Goal: Navigation & Orientation: Find specific page/section

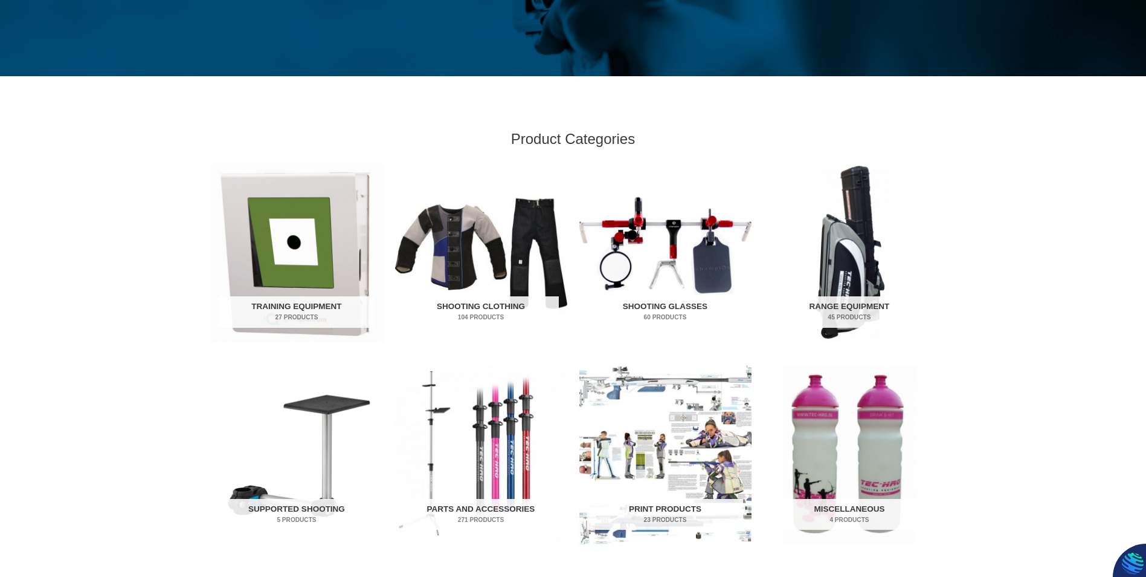
scroll to position [302, 0]
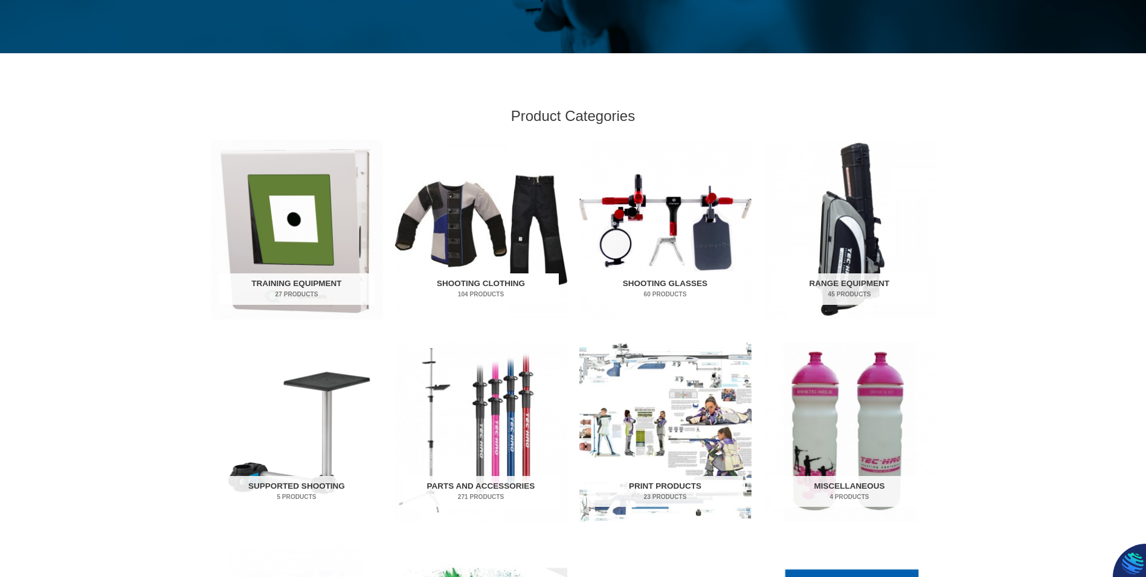
click at [467, 219] on img "Visit product category Shooting Clothing" at bounding box center [481, 229] width 172 height 179
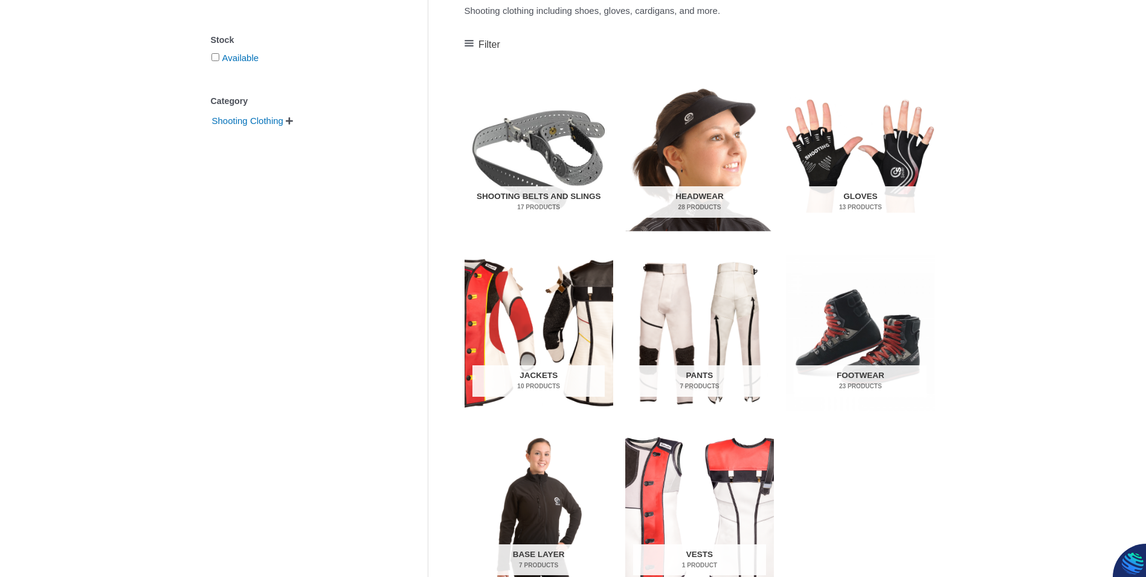
scroll to position [302, 0]
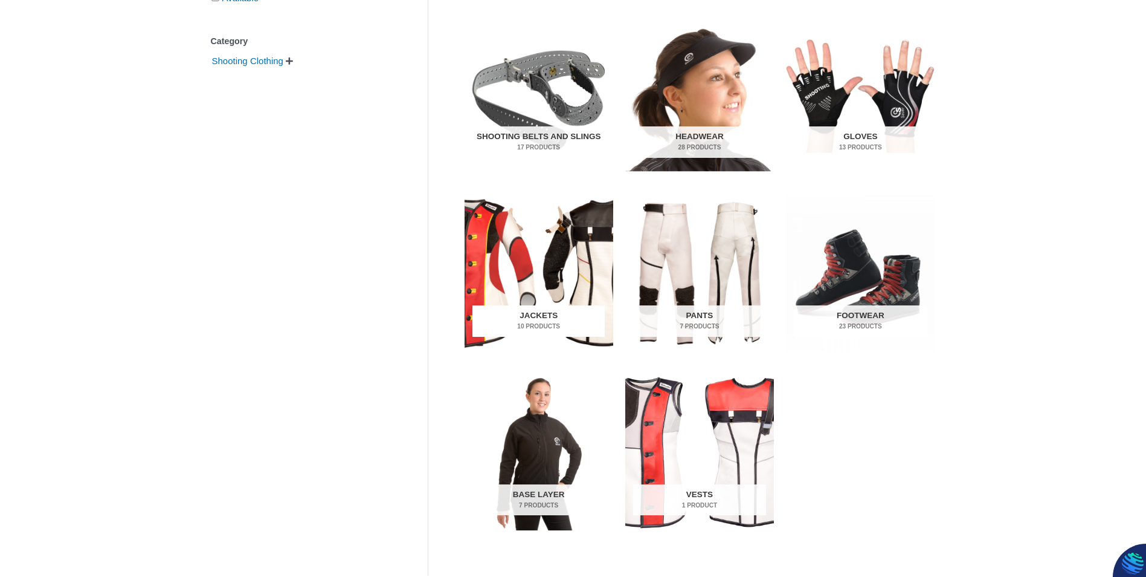
click at [568, 302] on img "Visit product category Jackets" at bounding box center [539, 273] width 149 height 156
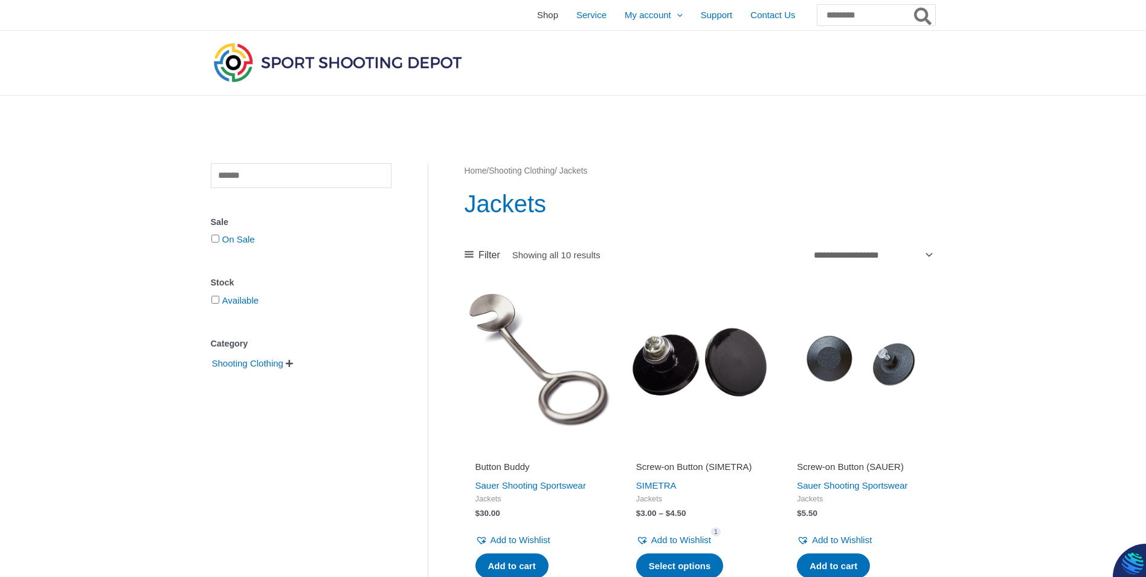
click at [537, 15] on span "Shop" at bounding box center [547, 15] width 21 height 30
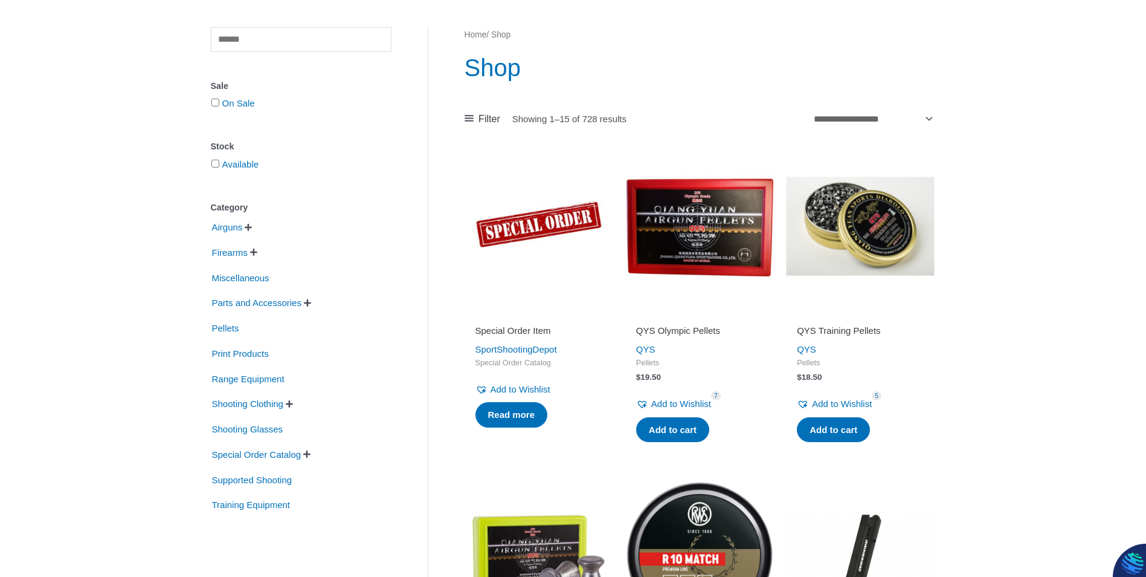
scroll to position [121, 0]
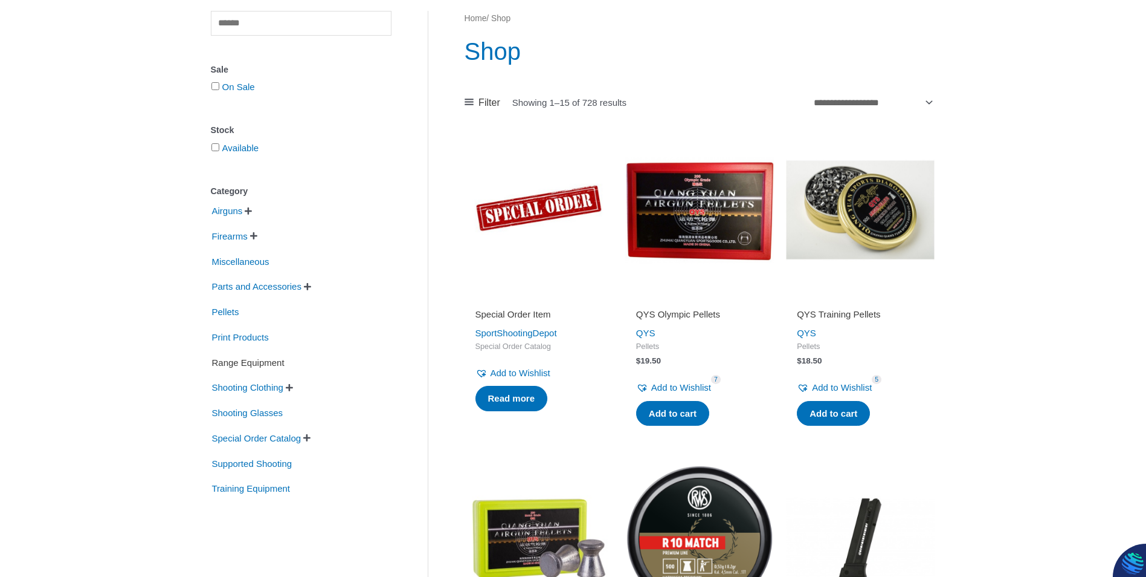
click at [274, 361] on span "Range Equipment" at bounding box center [248, 362] width 75 height 21
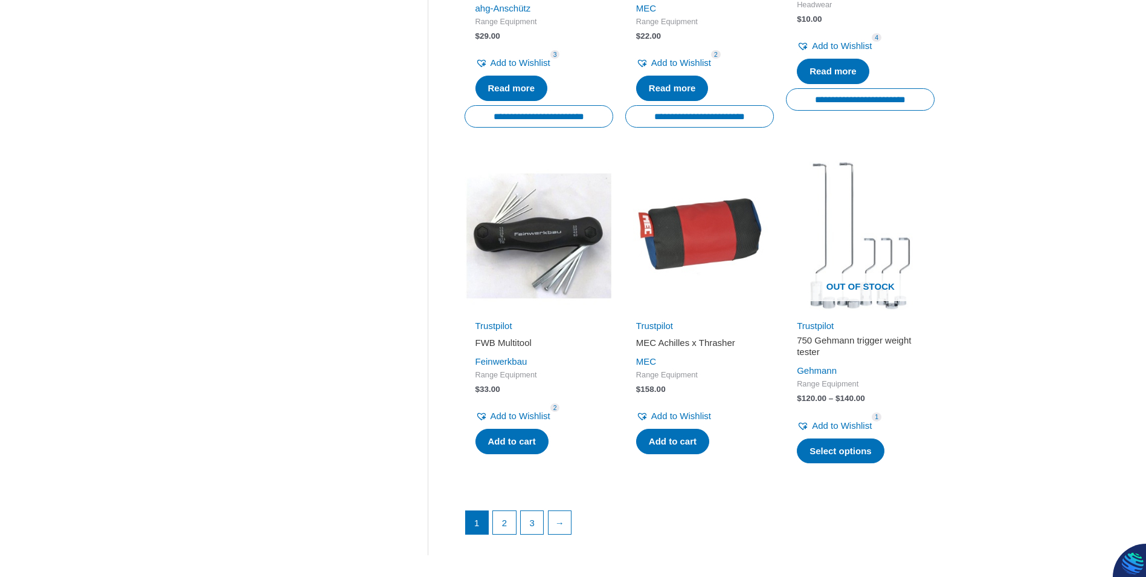
scroll to position [1511, 0]
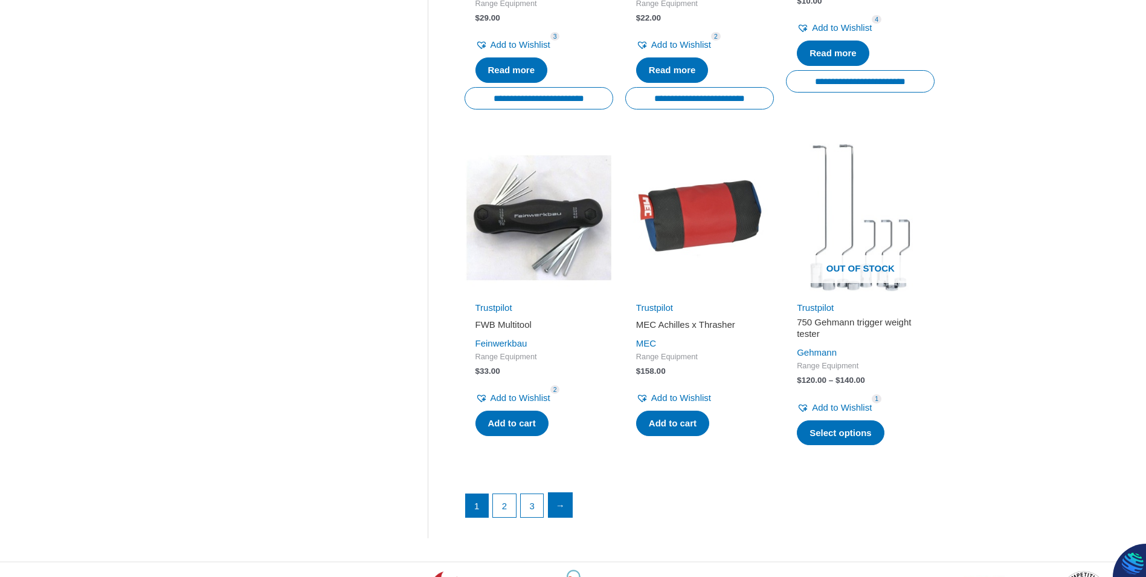
click at [566, 506] on link "→" at bounding box center [561, 505] width 24 height 24
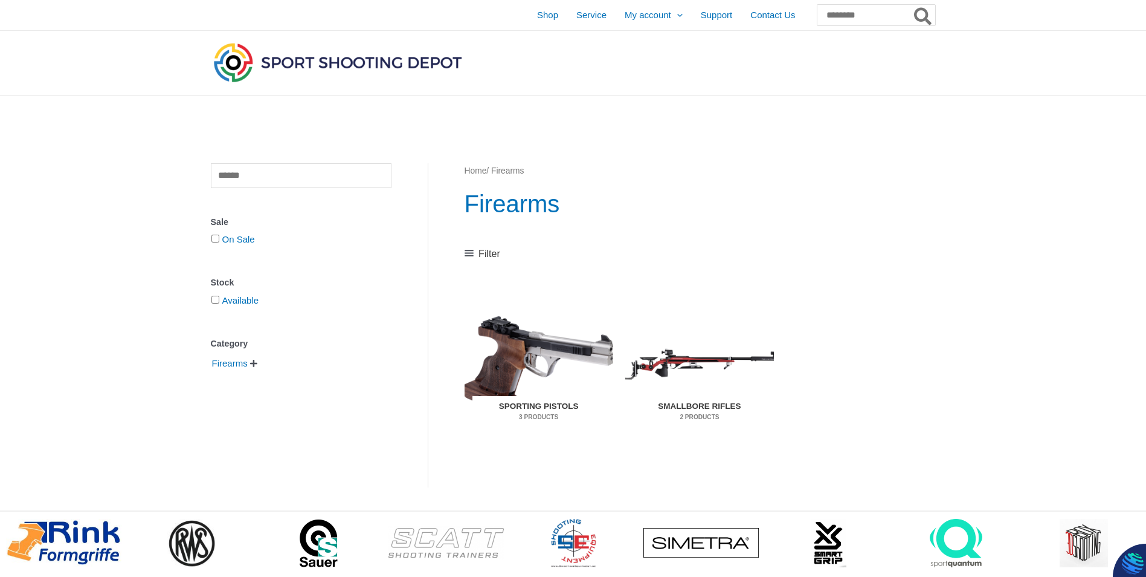
click at [572, 345] on img "Visit product category Sporting Pistols" at bounding box center [539, 364] width 149 height 156
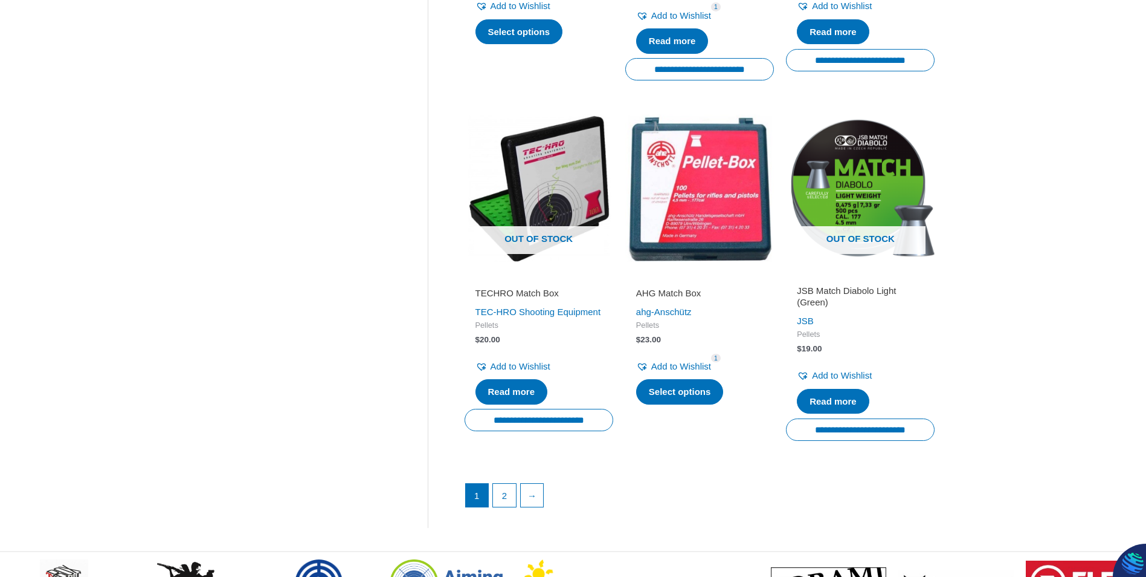
scroll to position [1571, 0]
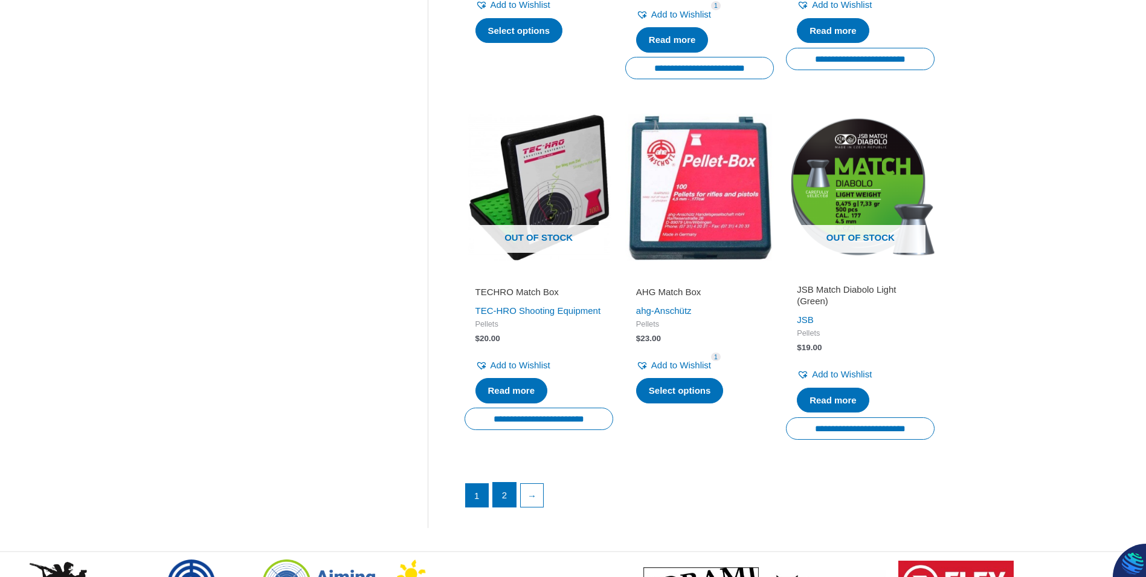
click at [502, 496] on link "2" at bounding box center [504, 494] width 23 height 24
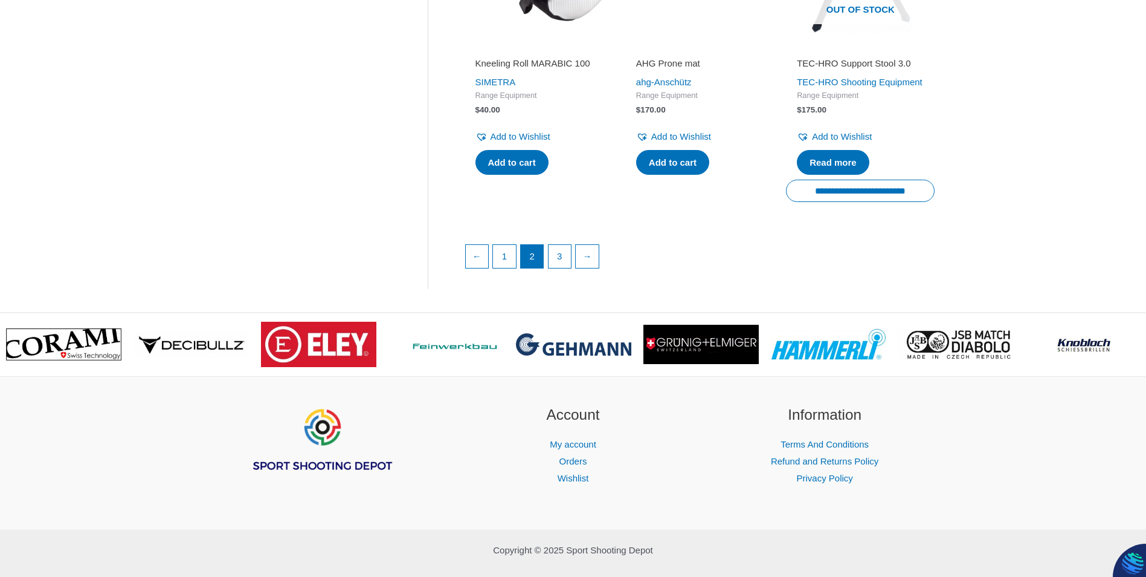
scroll to position [1752, 0]
click at [566, 268] on link "3" at bounding box center [560, 256] width 23 height 24
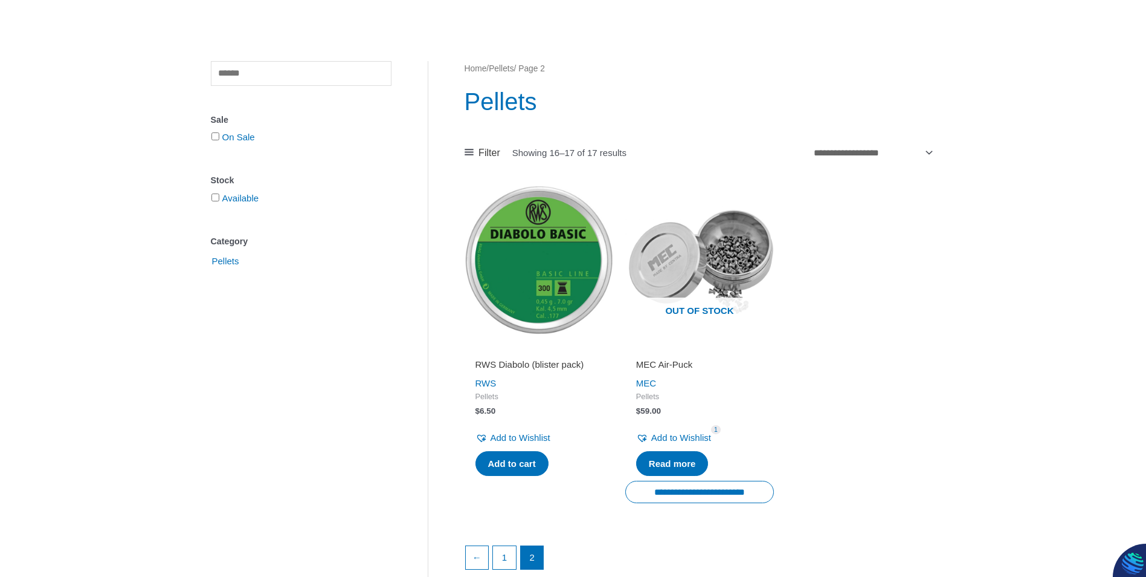
scroll to position [121, 0]
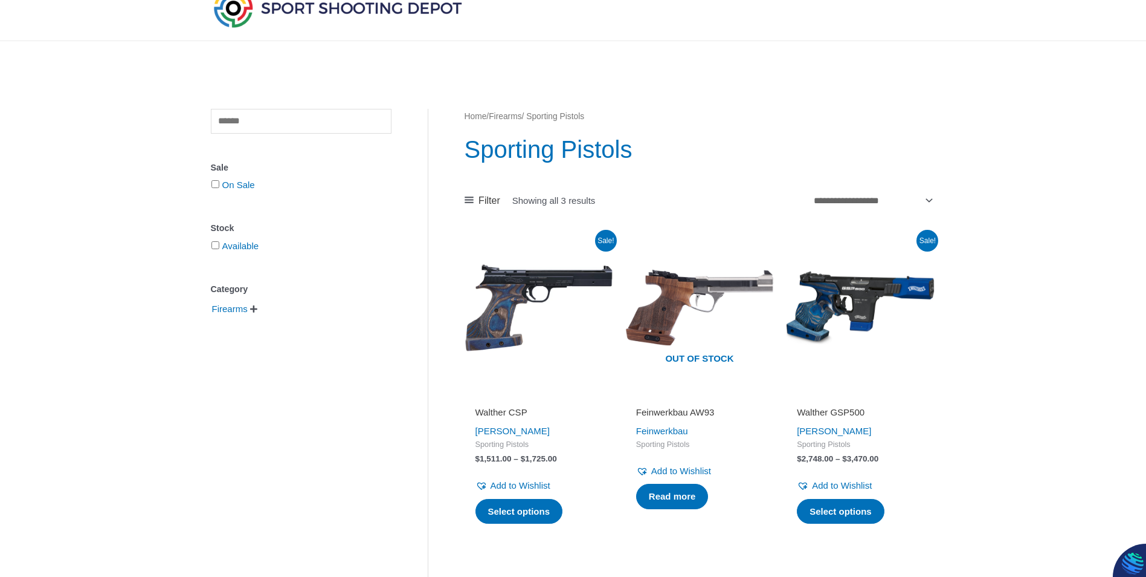
scroll to position [42, 0]
